Goal: Transaction & Acquisition: Purchase product/service

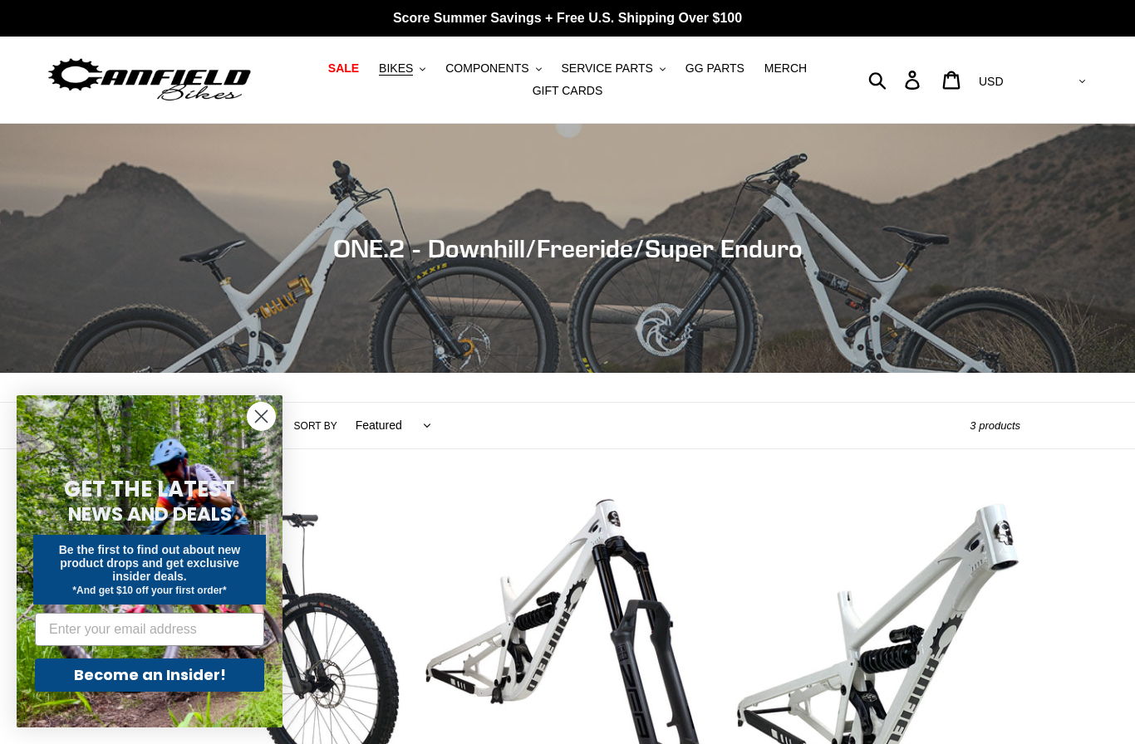
click at [275, 409] on icon "Close dialog" at bounding box center [261, 416] width 29 height 29
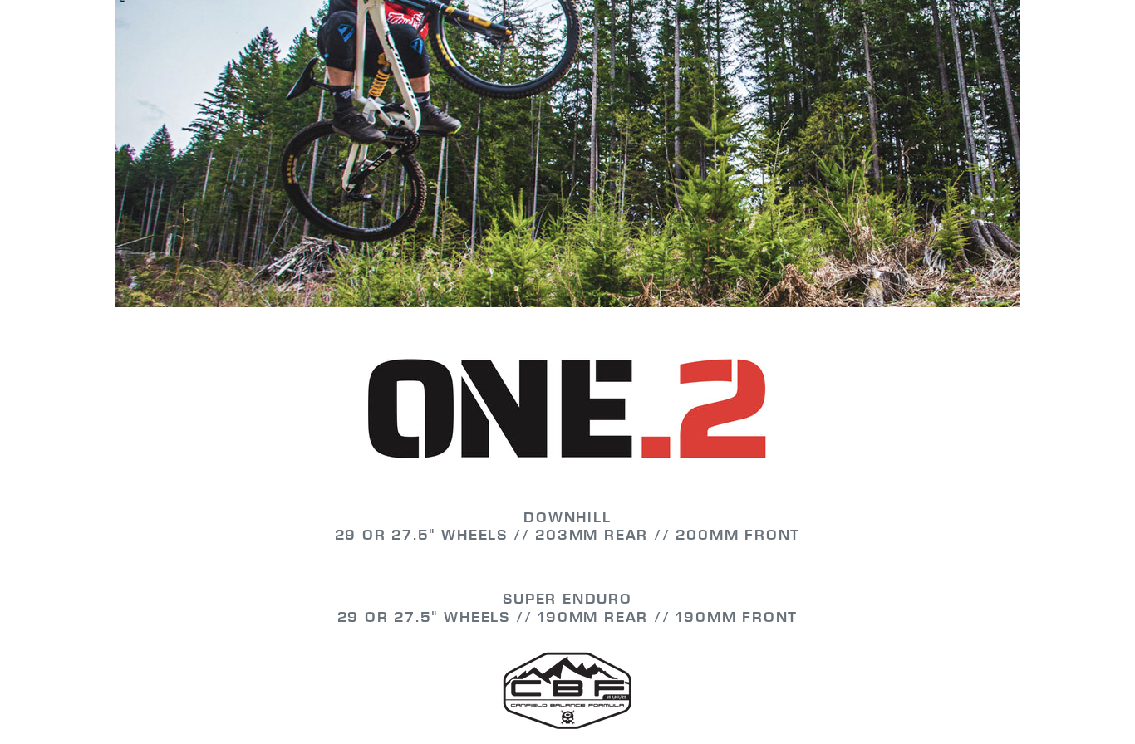
scroll to position [1040, 0]
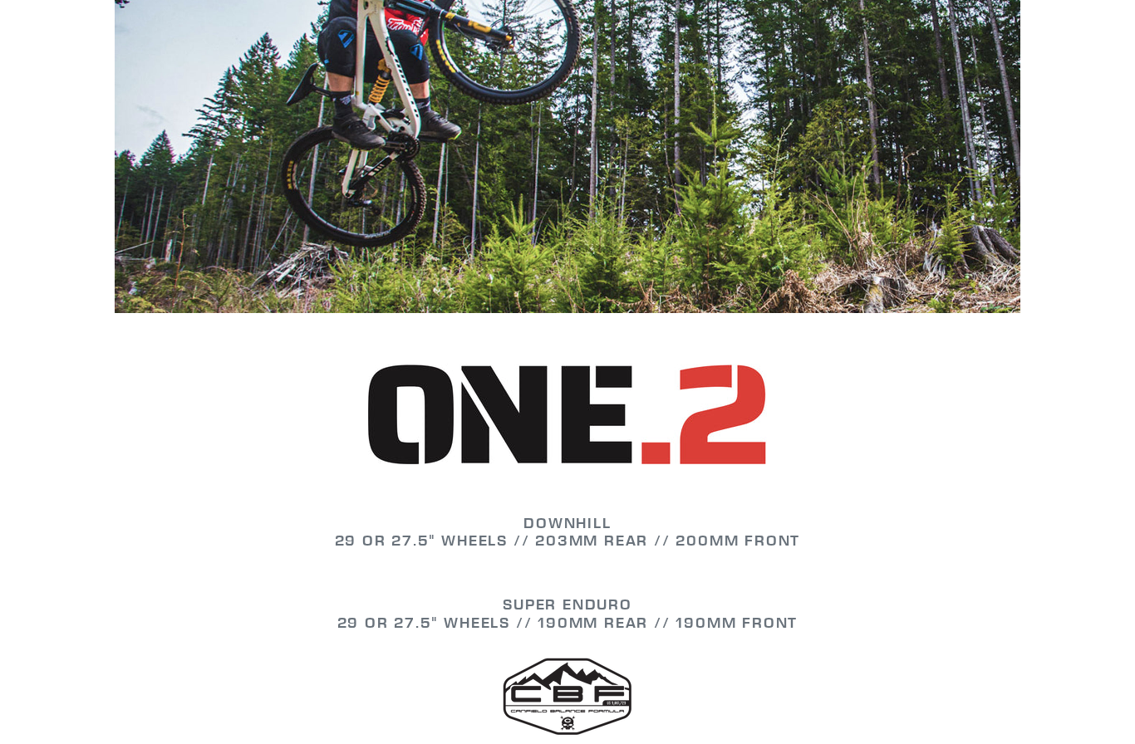
click at [613, 535] on strong "29 or 27.5" WHEELS // 203mm REAR // 200mm FRONT" at bounding box center [568, 540] width 466 height 19
click at [742, 606] on h2 "SUPER ENDURO 29 or 27.5" WHEELS // 190mm REAR // 190mm FRONT" at bounding box center [568, 614] width 906 height 36
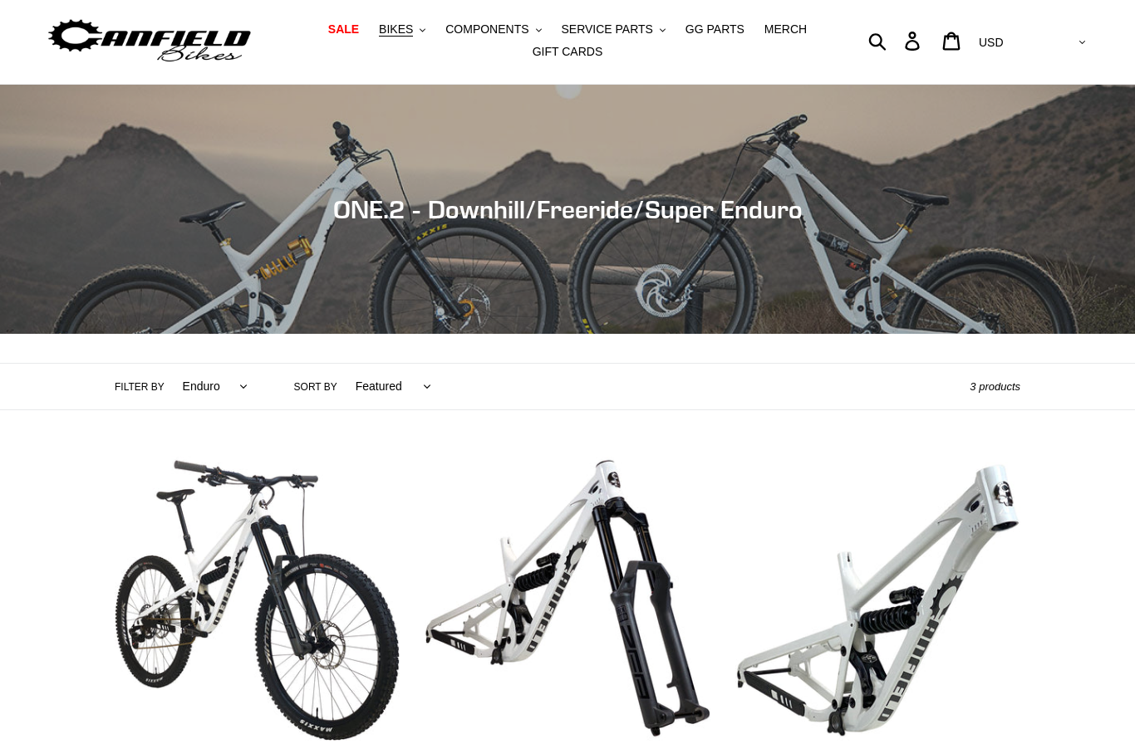
scroll to position [38, 0]
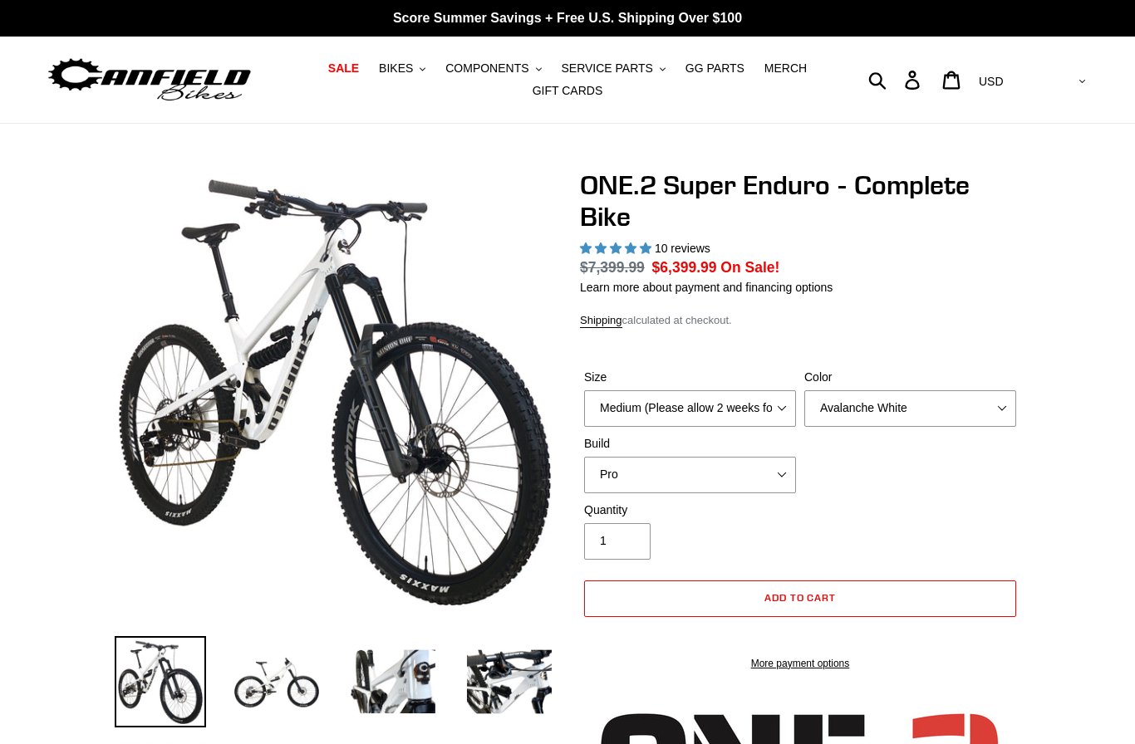
select select "highest-rating"
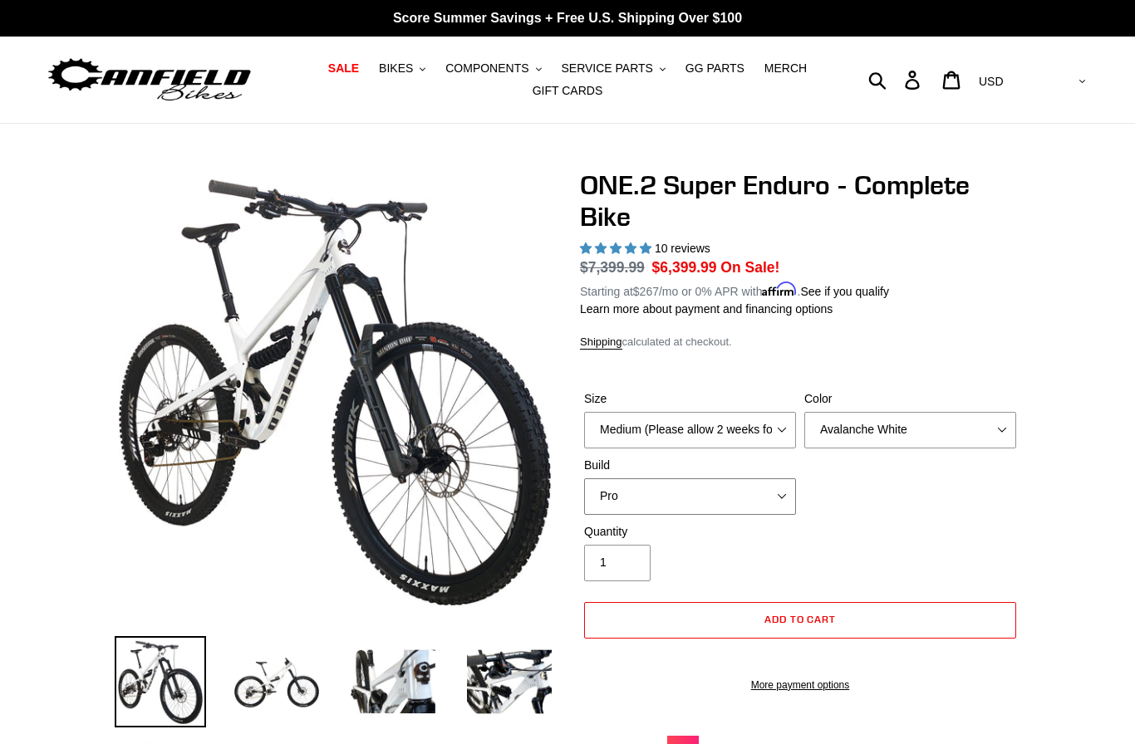
click at [613, 504] on select "Pro" at bounding box center [690, 497] width 212 height 37
click at [818, 444] on select "Avalanche White Bentonite Grey" at bounding box center [910, 430] width 212 height 37
click at [715, 444] on select "Medium (Please allow 2 weeks for delivery) Large (Sold Out)" at bounding box center [690, 430] width 212 height 37
